Goal: Transaction & Acquisition: Purchase product/service

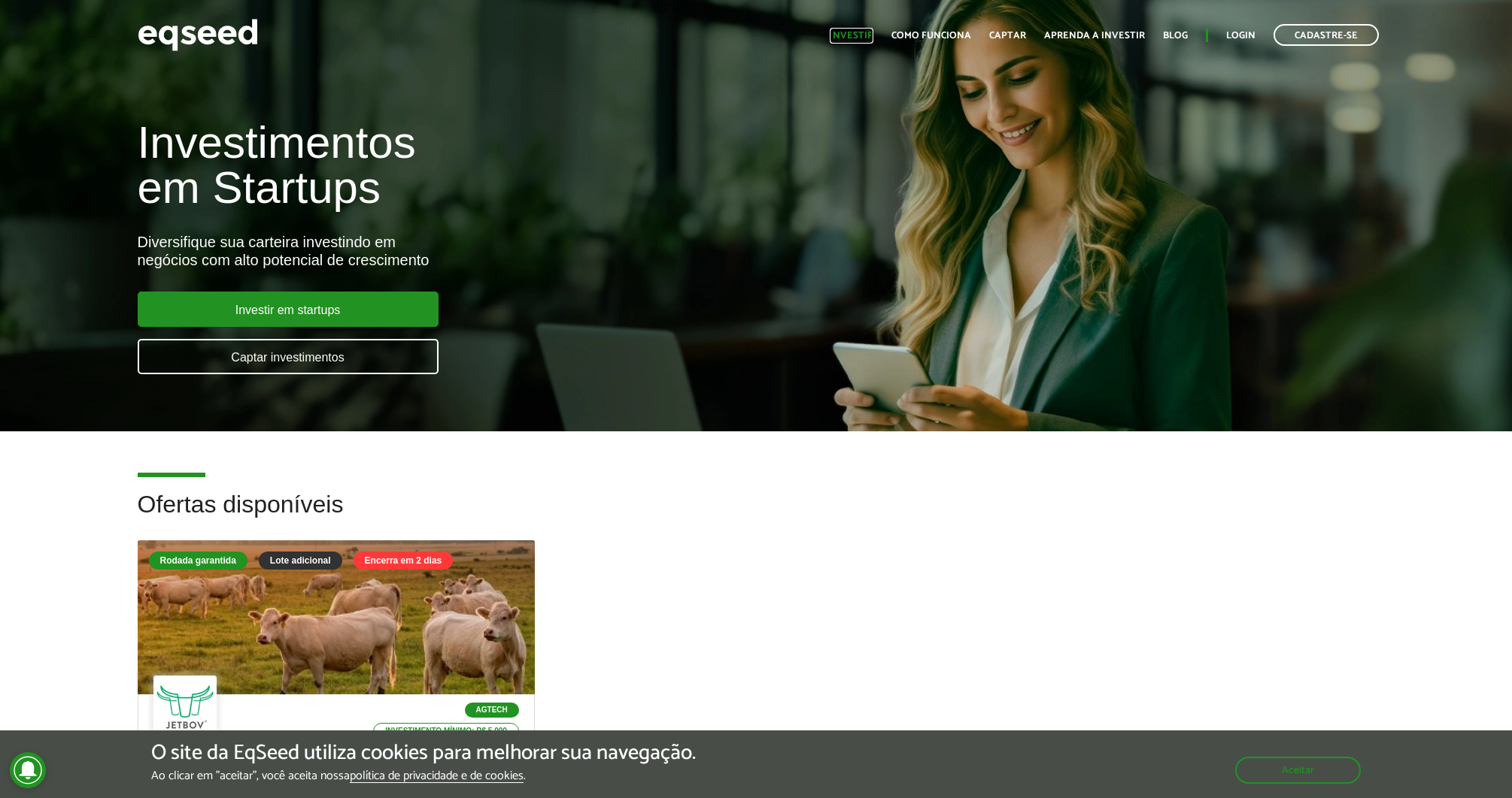
click at [860, 37] on link "Investir" at bounding box center [851, 35] width 44 height 10
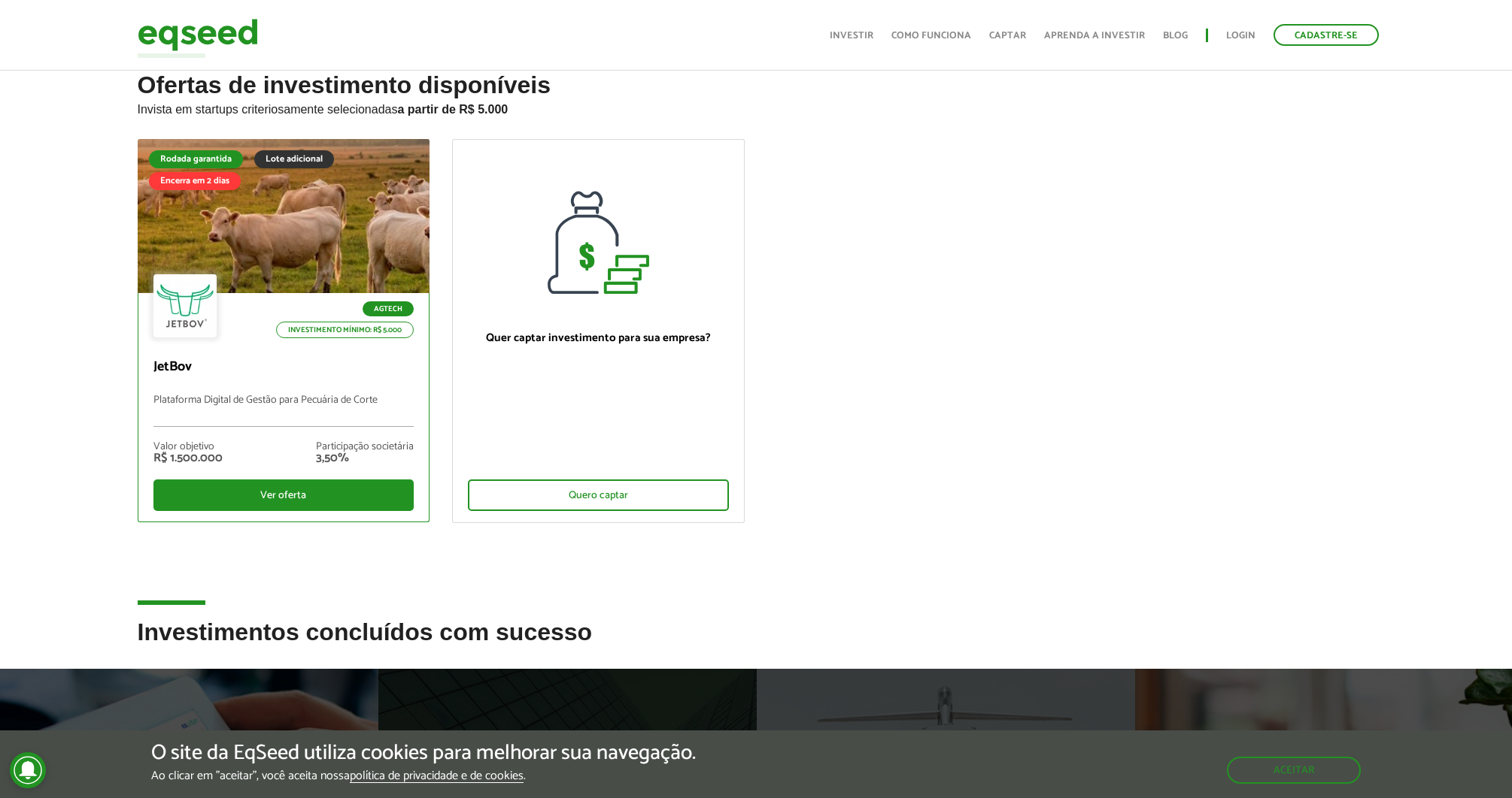
scroll to position [41, 0]
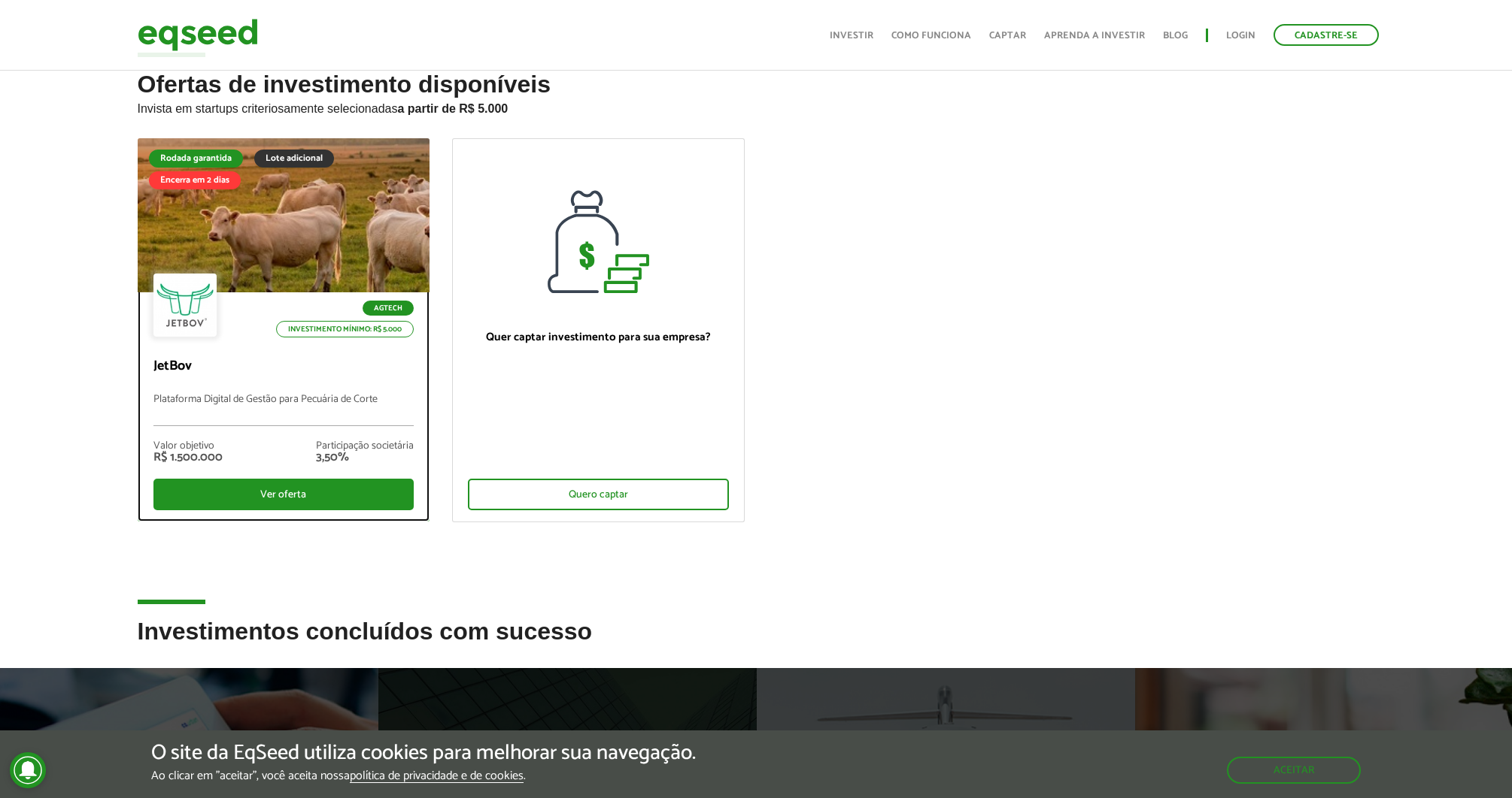
click at [325, 211] on div at bounding box center [284, 216] width 351 height 185
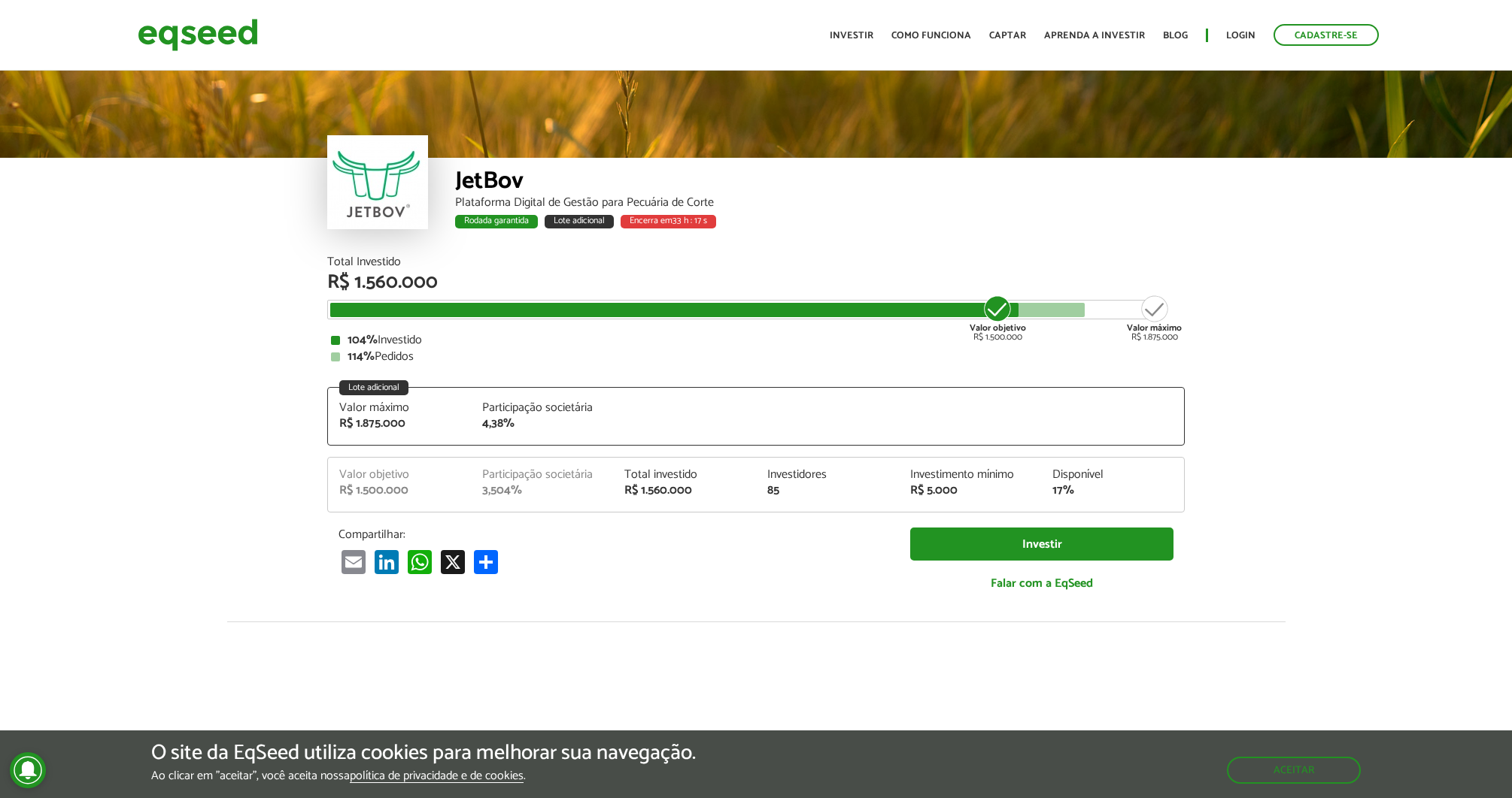
scroll to position [1924, 0]
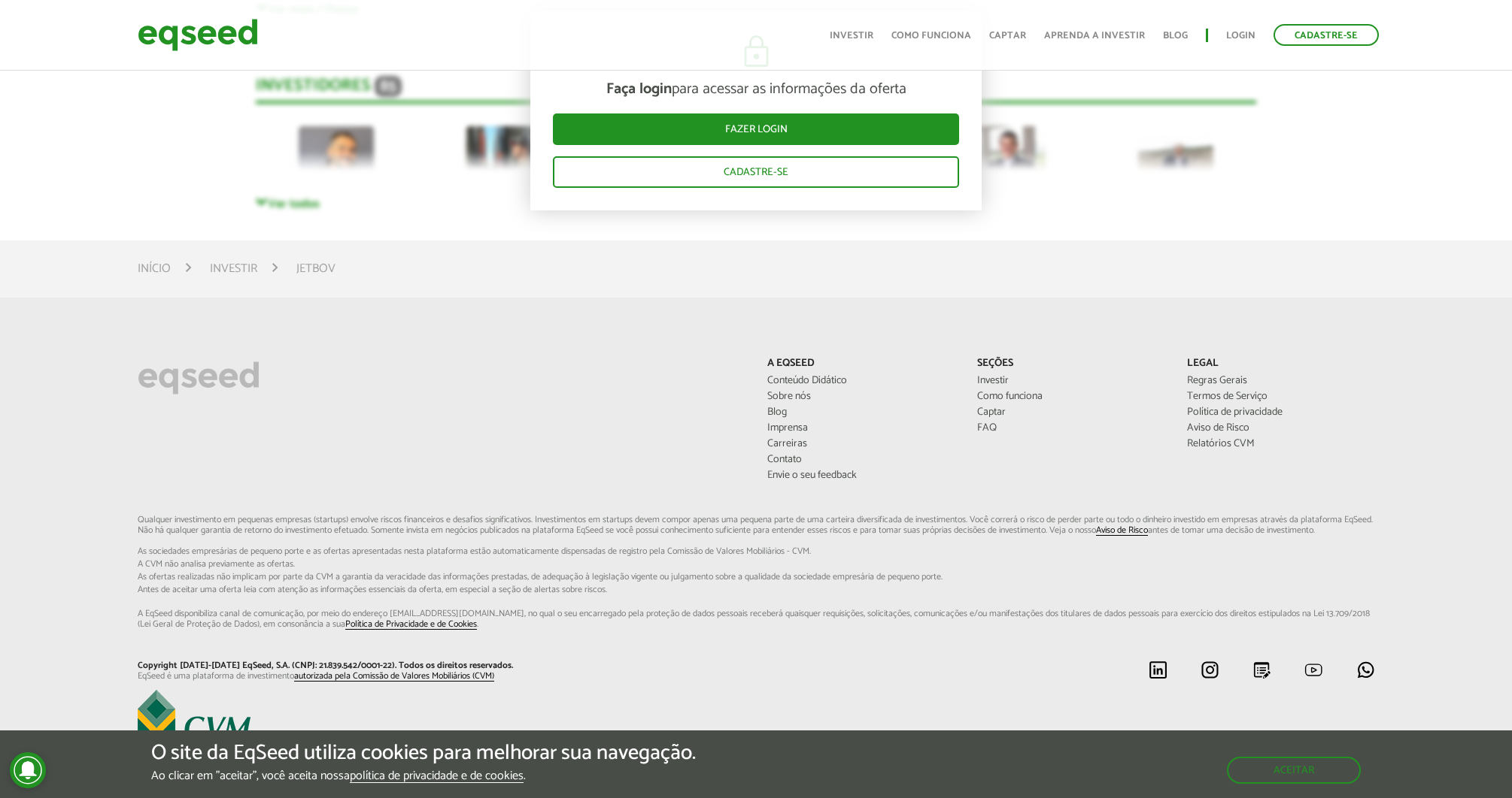
scroll to position [4409, 0]
